Goal: Navigation & Orientation: Find specific page/section

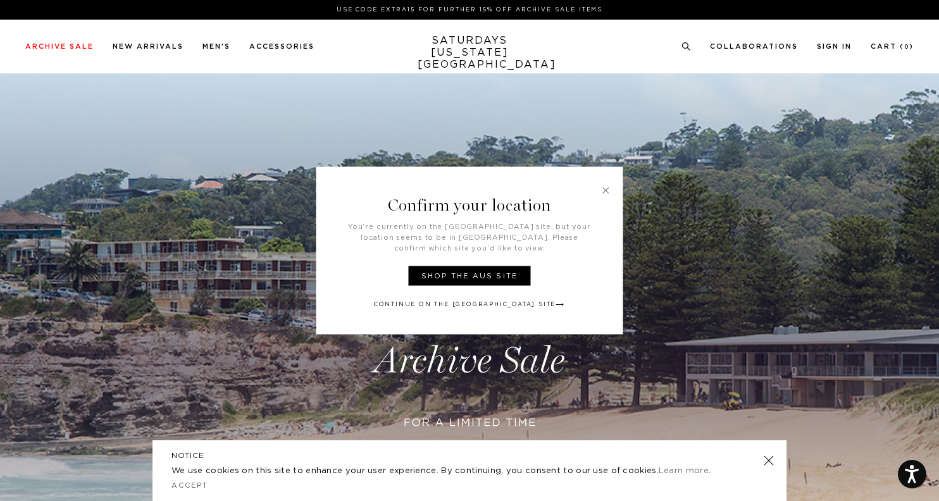
click at [604, 196] on link at bounding box center [605, 190] width 11 height 11
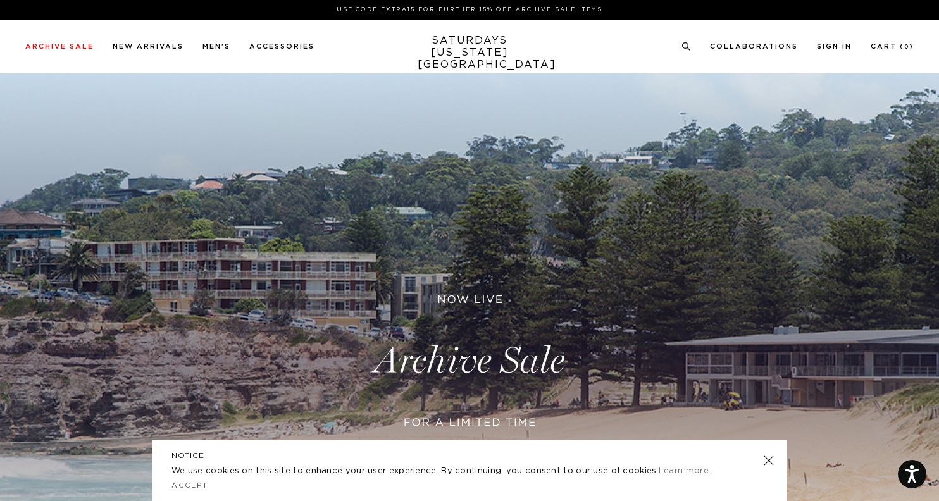
click at [519, 365] on link at bounding box center [469, 360] width 939 height 575
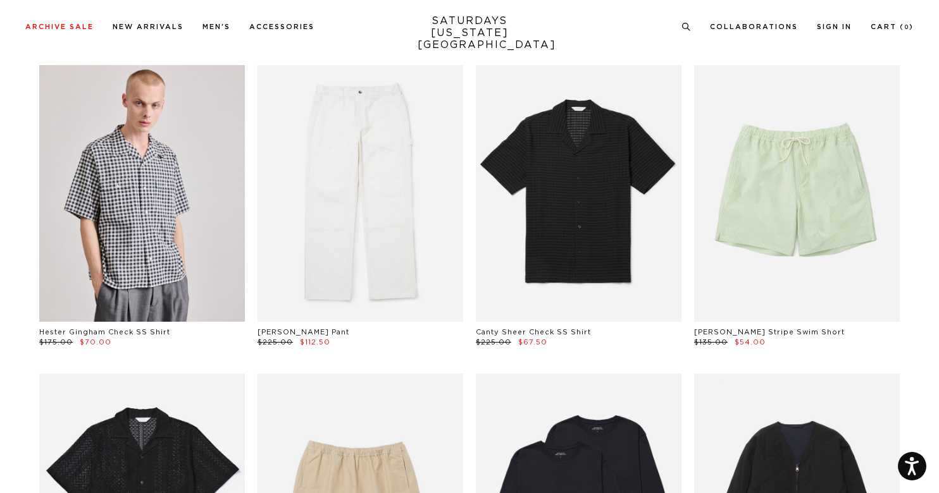
scroll to position [685, 0]
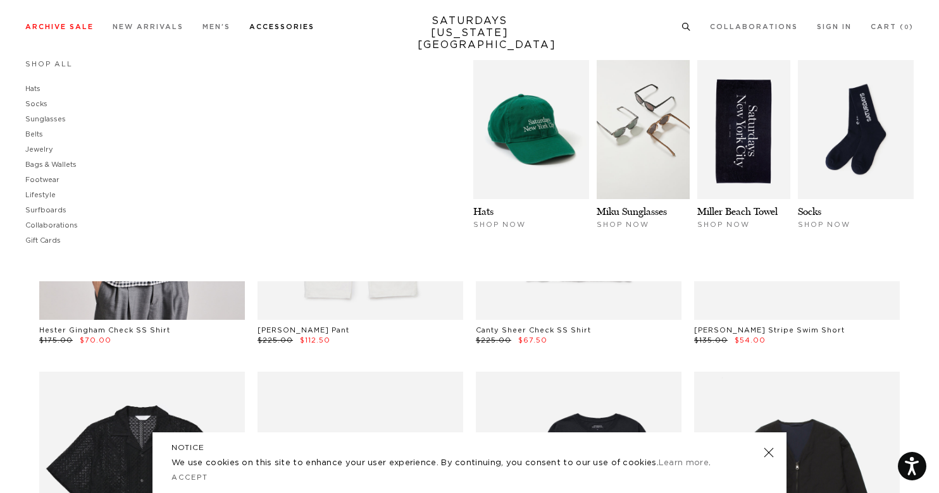
click at [298, 24] on link "Accessories" at bounding box center [281, 26] width 65 height 7
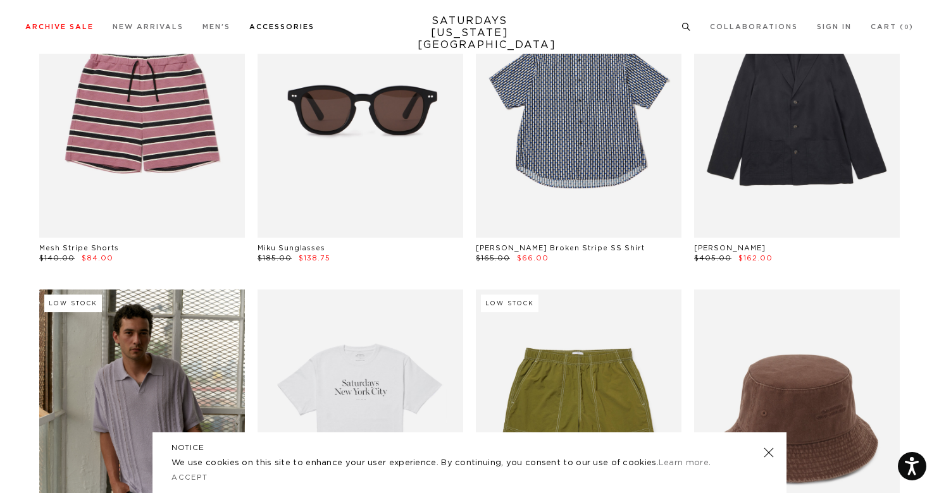
scroll to position [6637, 0]
click at [484, 26] on link "SATURDAYS NEW YORK CITY" at bounding box center [470, 33] width 104 height 36
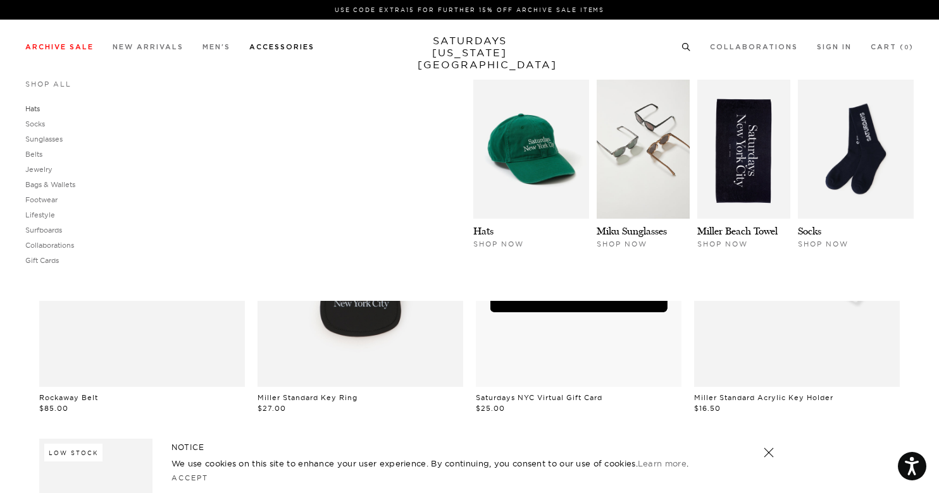
click at [34, 108] on link "Hats" at bounding box center [32, 108] width 15 height 9
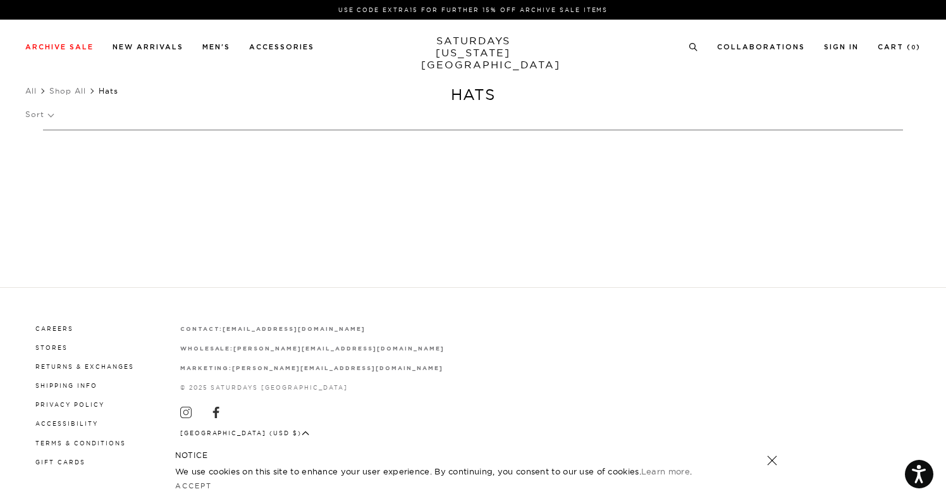
click at [770, 462] on link at bounding box center [773, 461] width 18 height 18
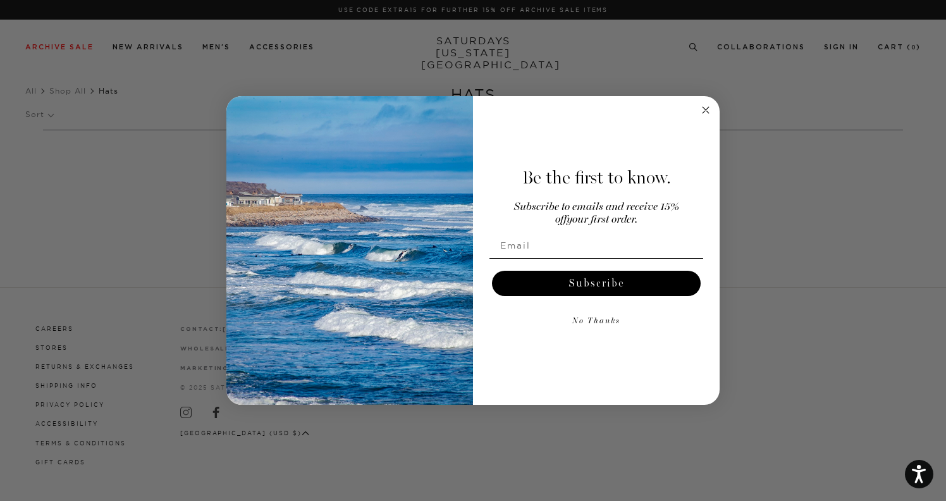
click at [709, 109] on circle "Close dialog" at bounding box center [706, 110] width 15 height 15
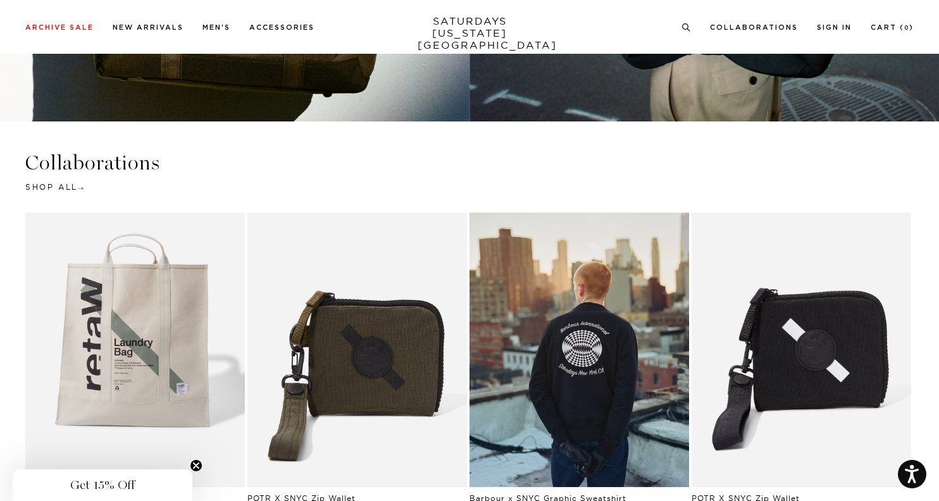
scroll to position [2209, 0]
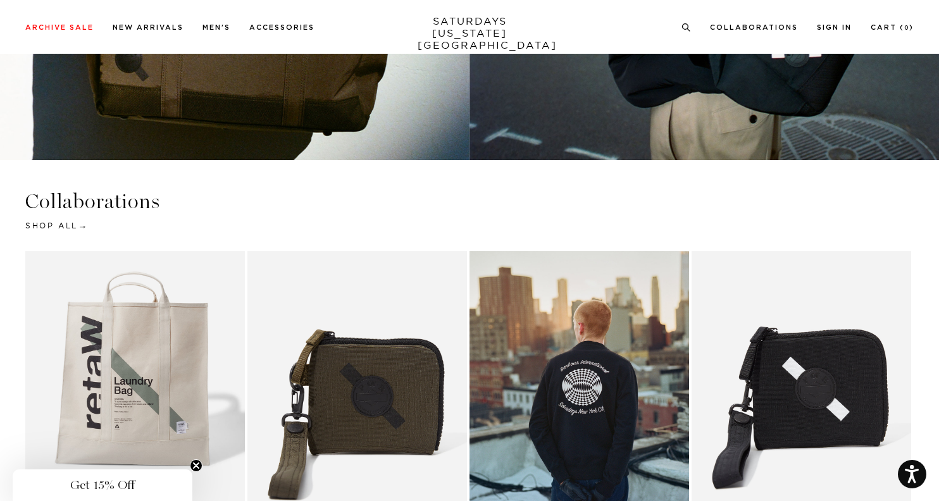
click at [57, 226] on link "Shop All" at bounding box center [54, 225] width 58 height 9
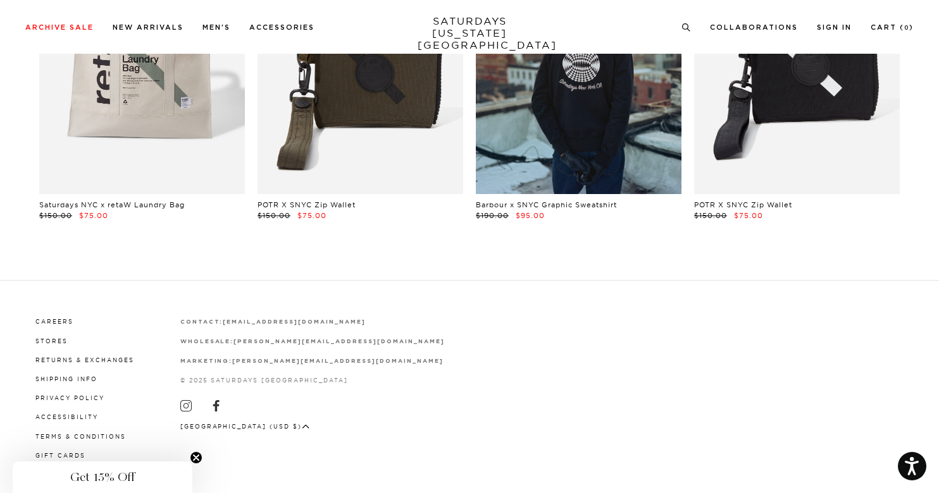
scroll to position [192, 0]
click at [197, 460] on circle "Close teaser" at bounding box center [196, 458] width 12 height 12
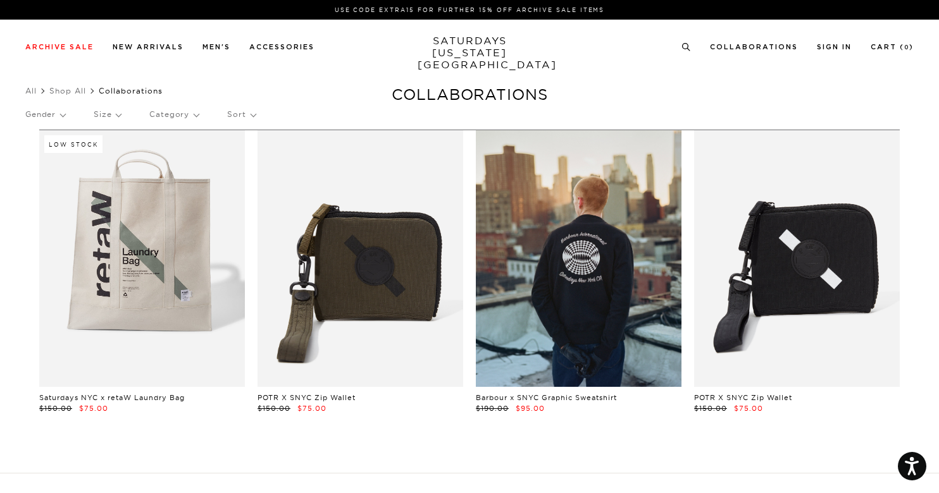
scroll to position [0, 0]
click at [462, 42] on link "SATURDAYS [US_STATE][GEOGRAPHIC_DATA]" at bounding box center [470, 53] width 104 height 36
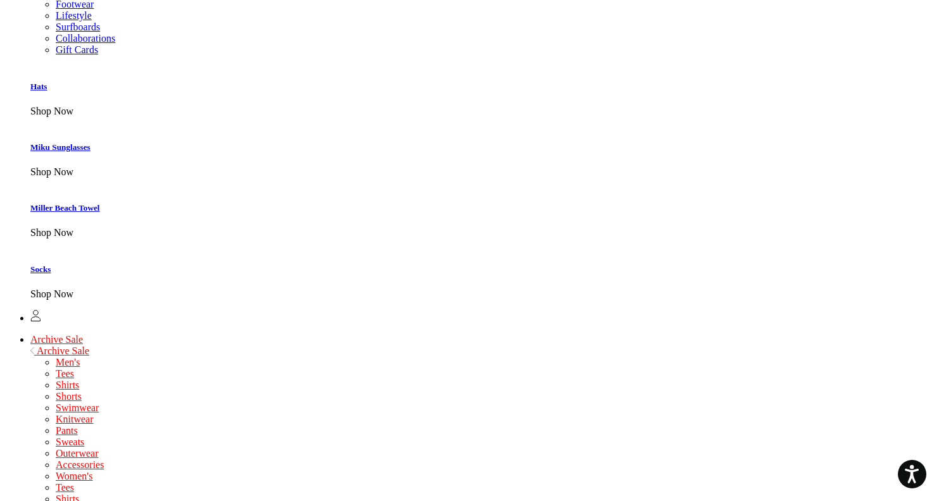
scroll to position [581, 0]
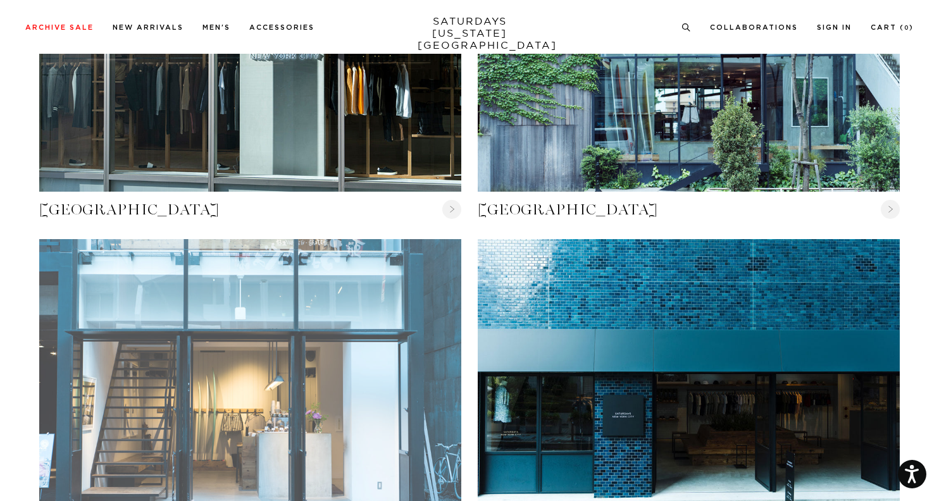
scroll to position [964, 0]
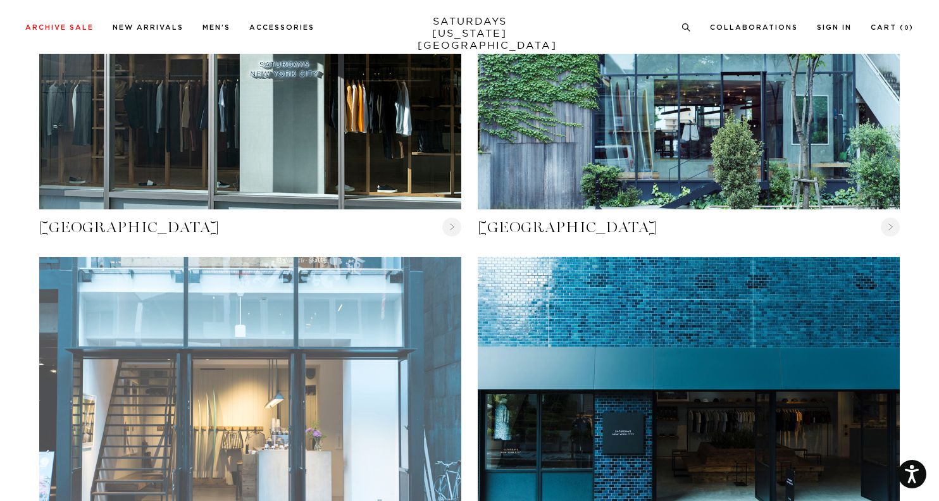
click at [317, 420] on link "Nagoya" at bounding box center [250, 398] width 422 height 282
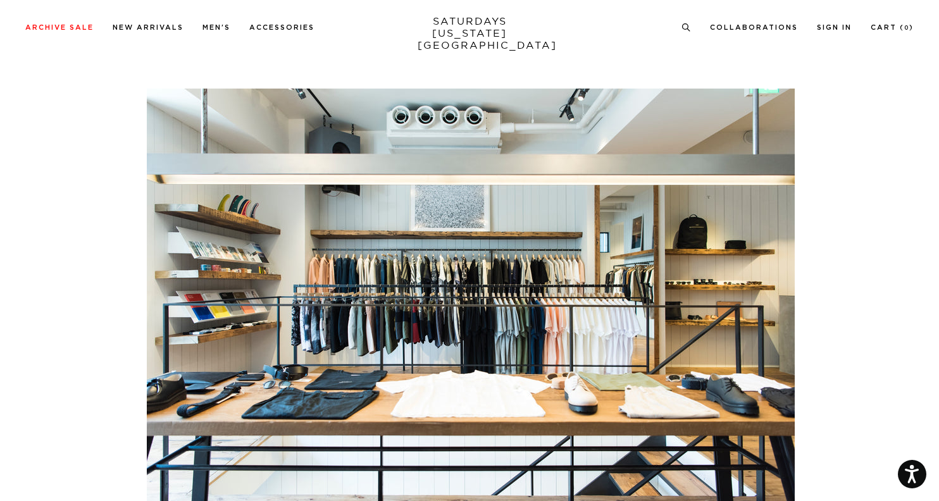
scroll to position [2698, 0]
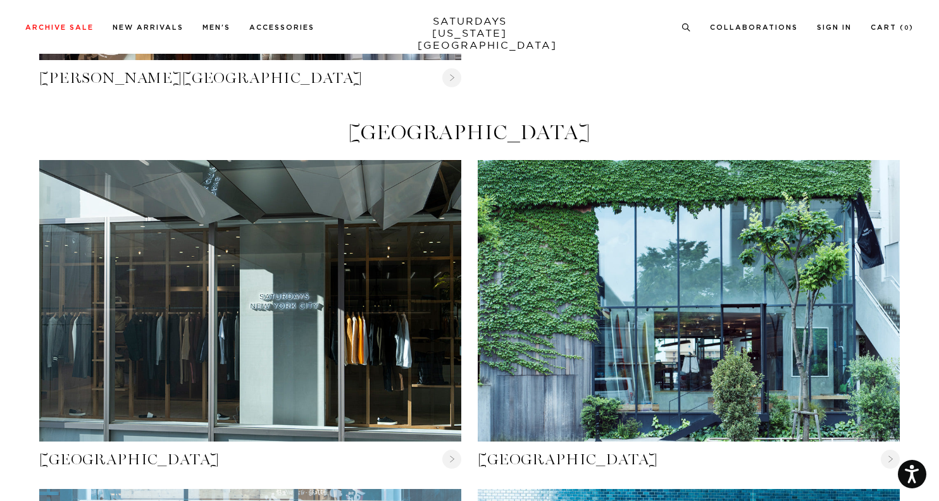
scroll to position [726, 0]
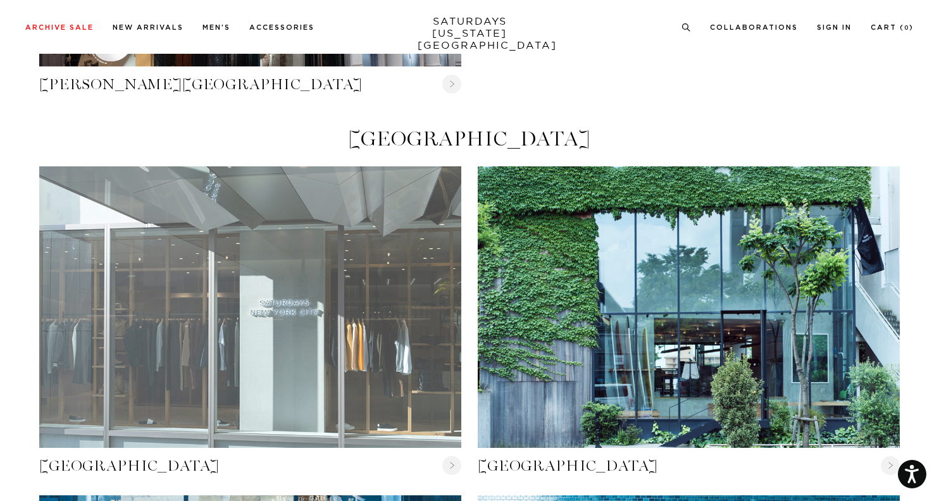
click at [325, 328] on link "Shibuya Parco" at bounding box center [250, 307] width 422 height 282
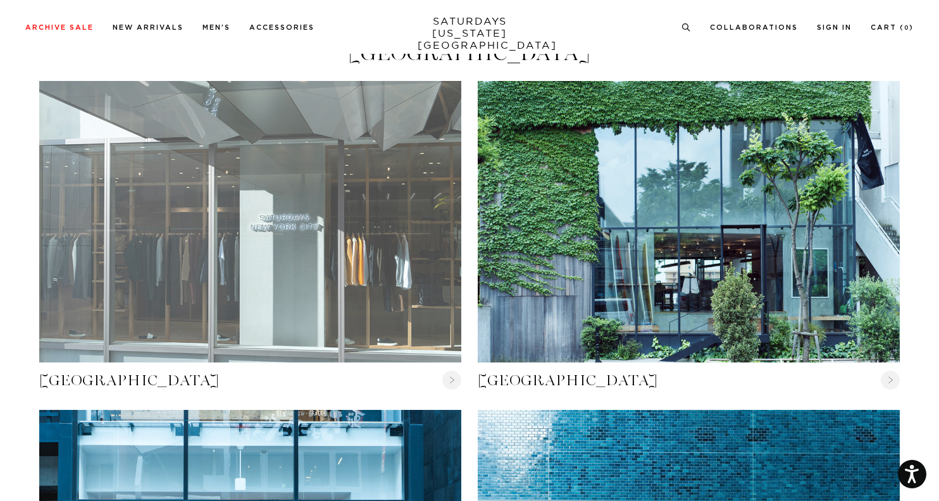
scroll to position [885, 0]
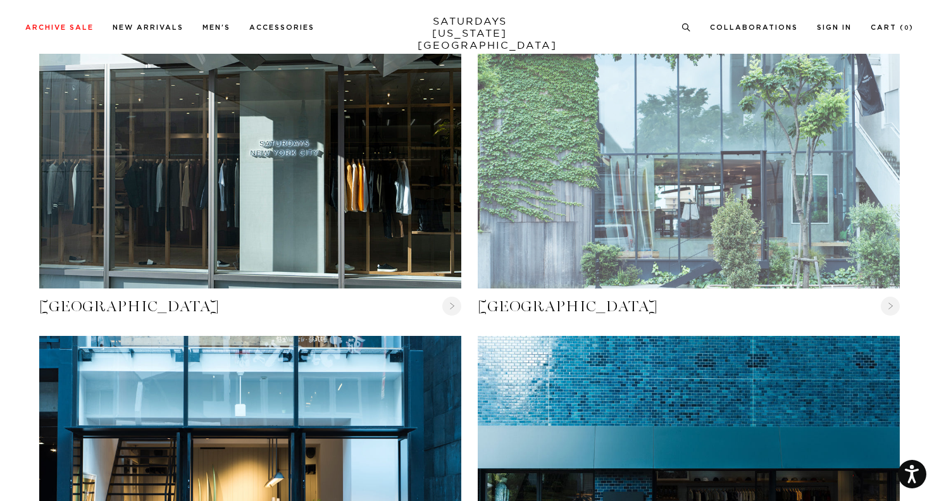
click at [710, 224] on link "Tokyo" at bounding box center [689, 148] width 422 height 282
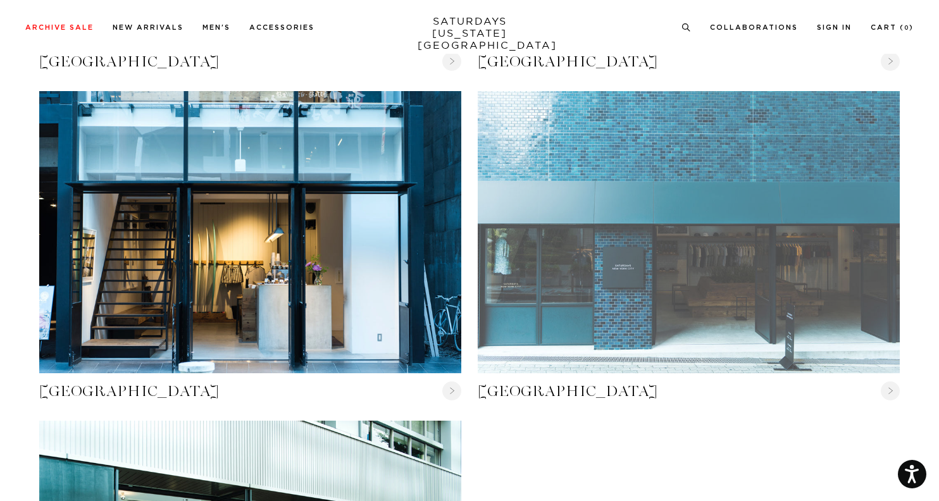
scroll to position [1107, 0]
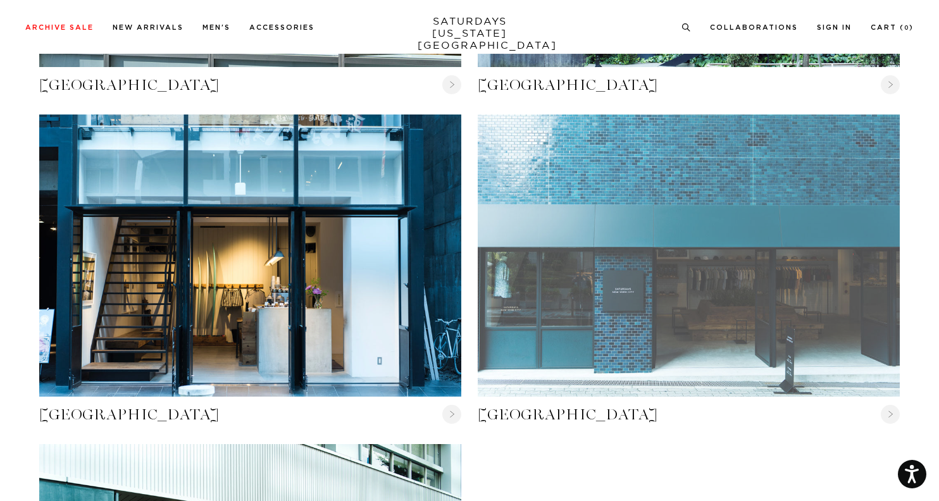
click at [719, 283] on link "Osaka" at bounding box center [689, 256] width 422 height 282
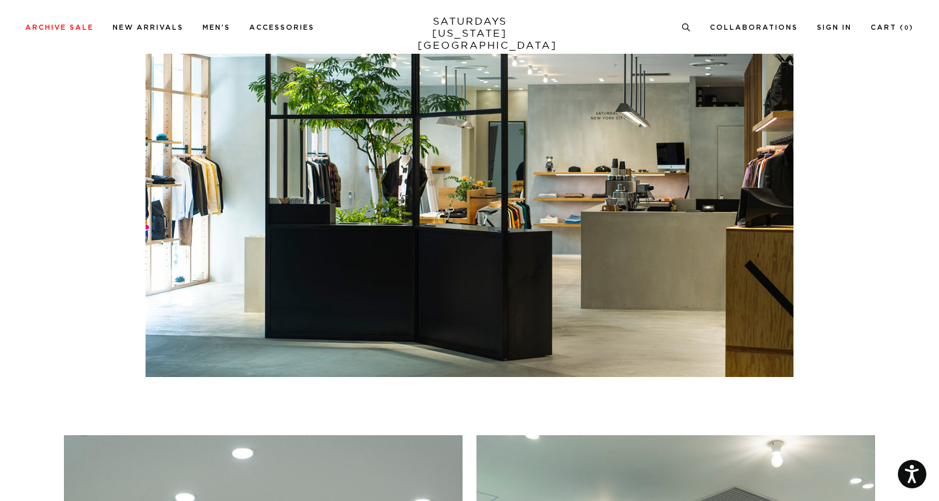
scroll to position [1990, 0]
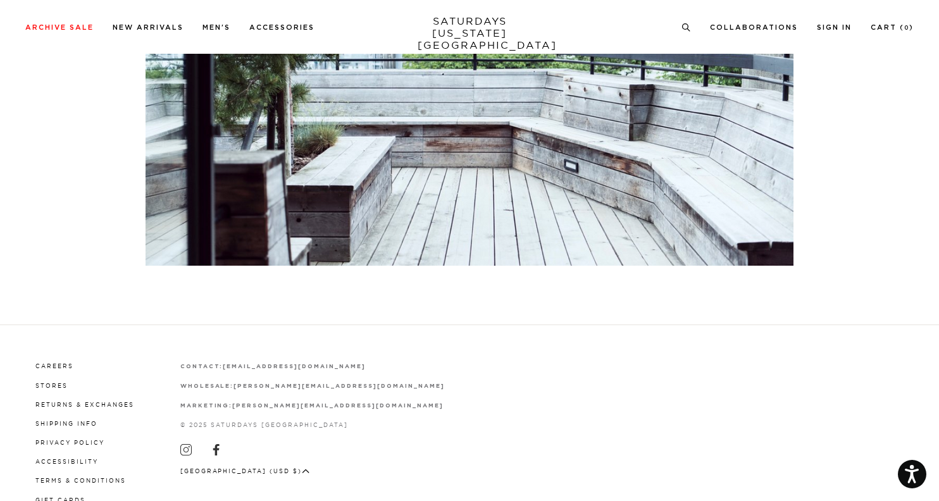
scroll to position [2932, 0]
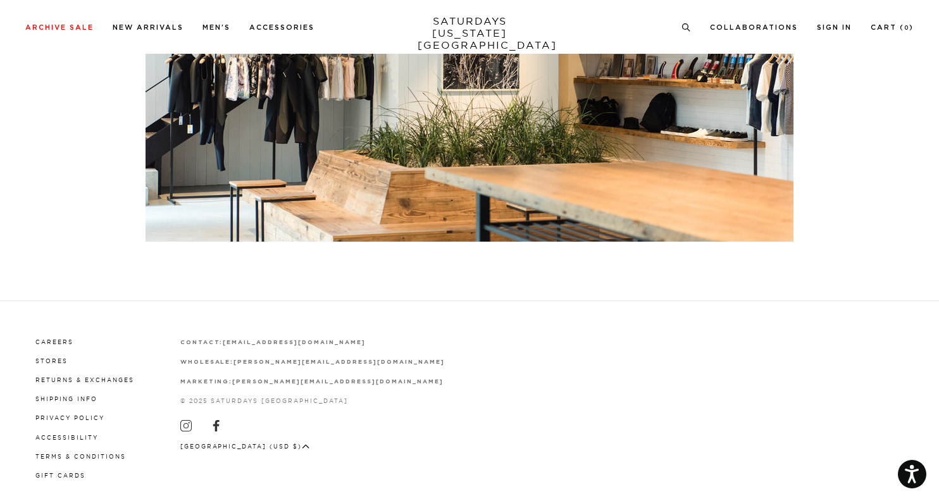
scroll to position [2714, 0]
